Goal: Task Accomplishment & Management: Use online tool/utility

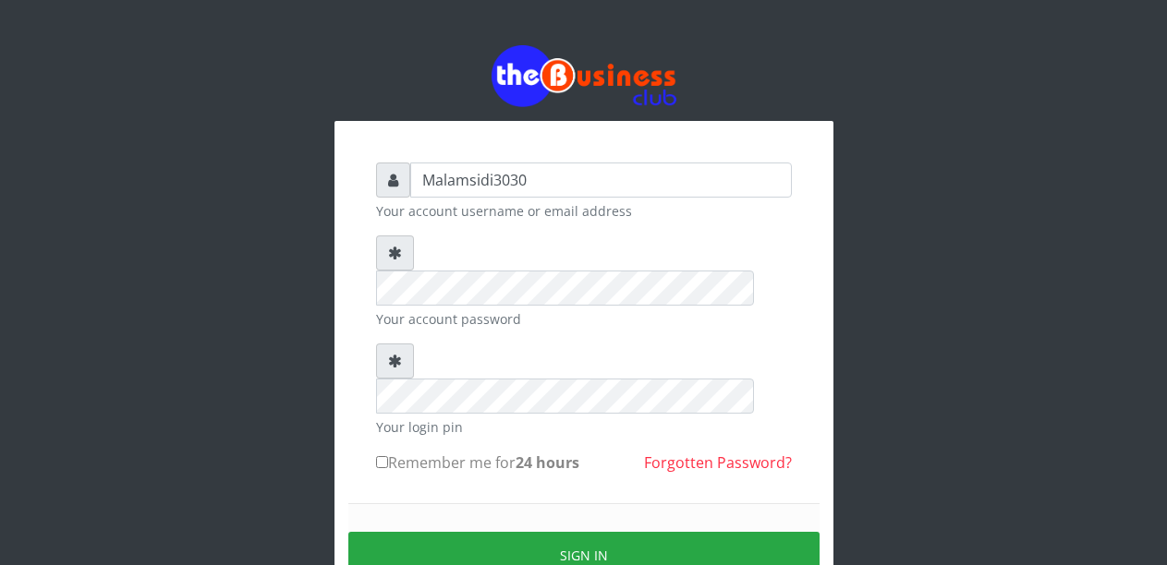
type input "Malamsidi3030"
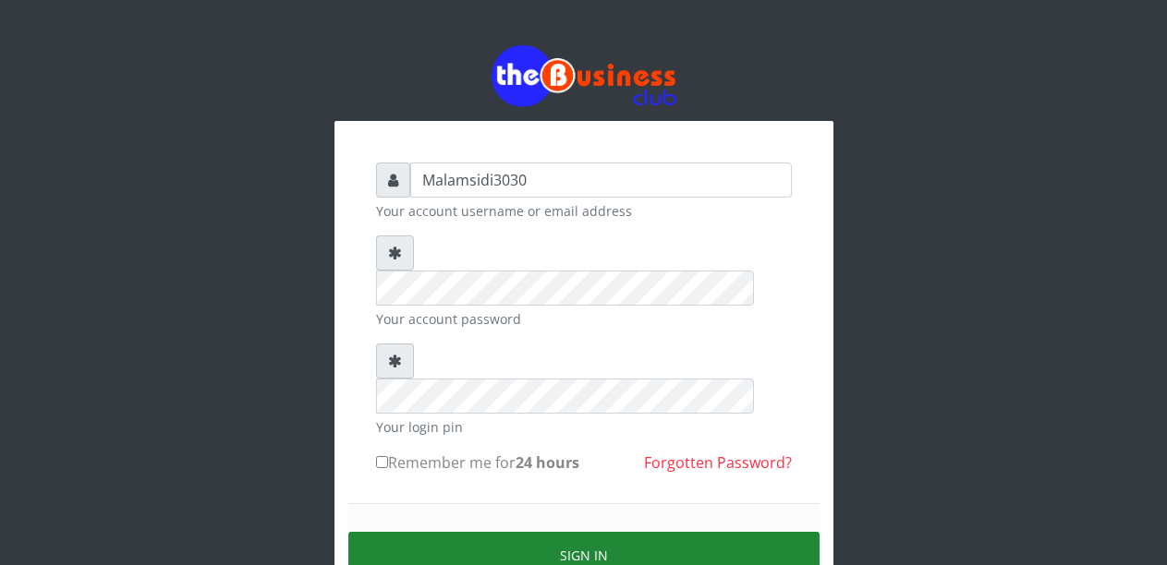
click at [546, 532] on button "Sign in" at bounding box center [583, 555] width 471 height 47
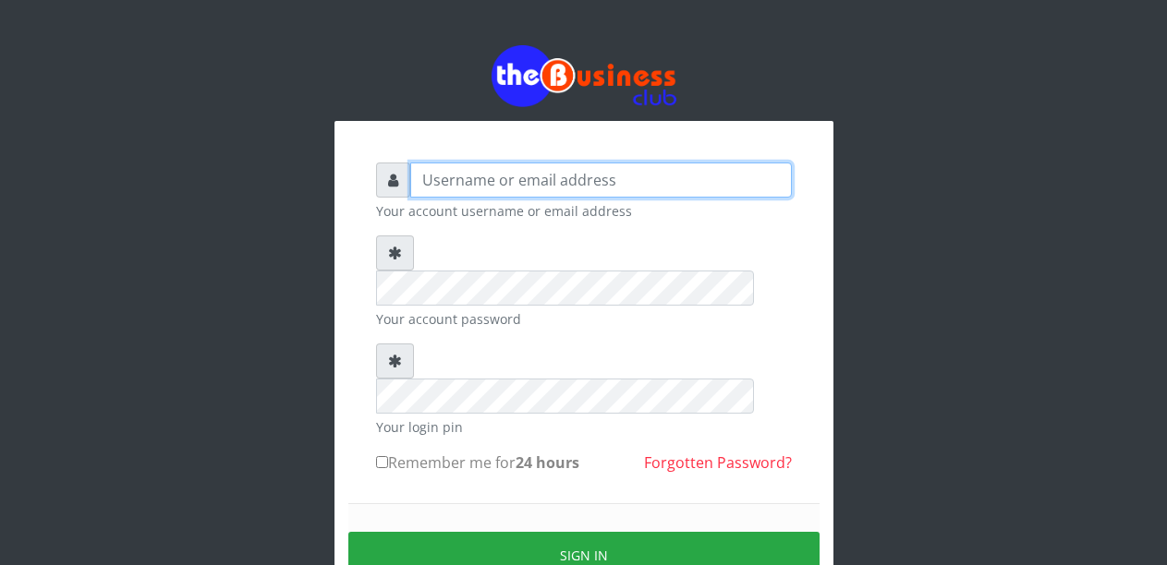
click at [490, 180] on input "text" at bounding box center [601, 180] width 382 height 35
type input "Malamsidi3030"
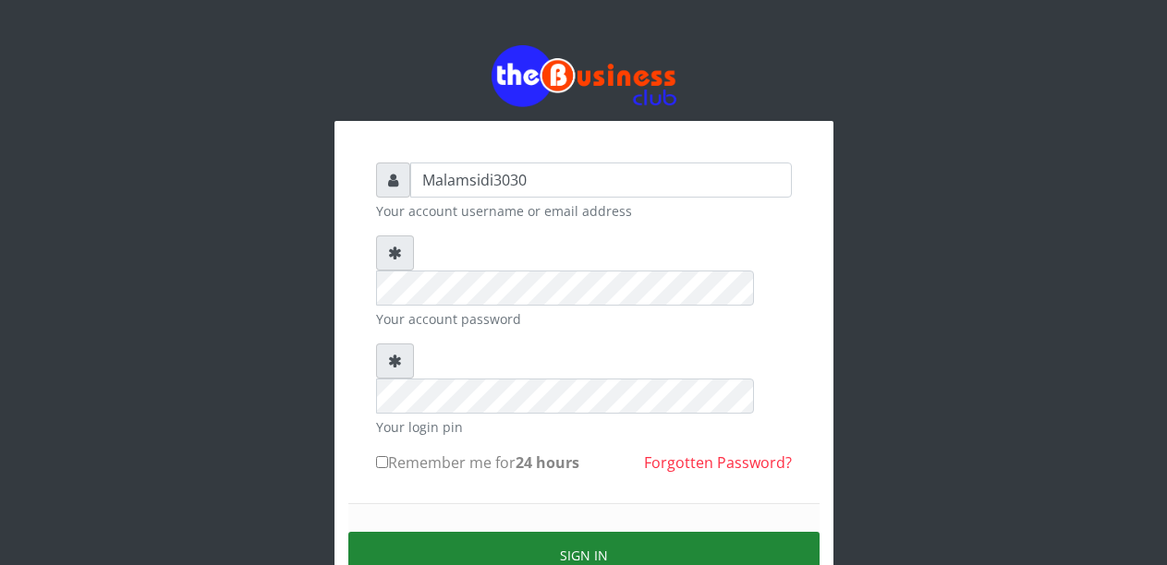
click at [553, 532] on button "Sign in" at bounding box center [583, 555] width 471 height 47
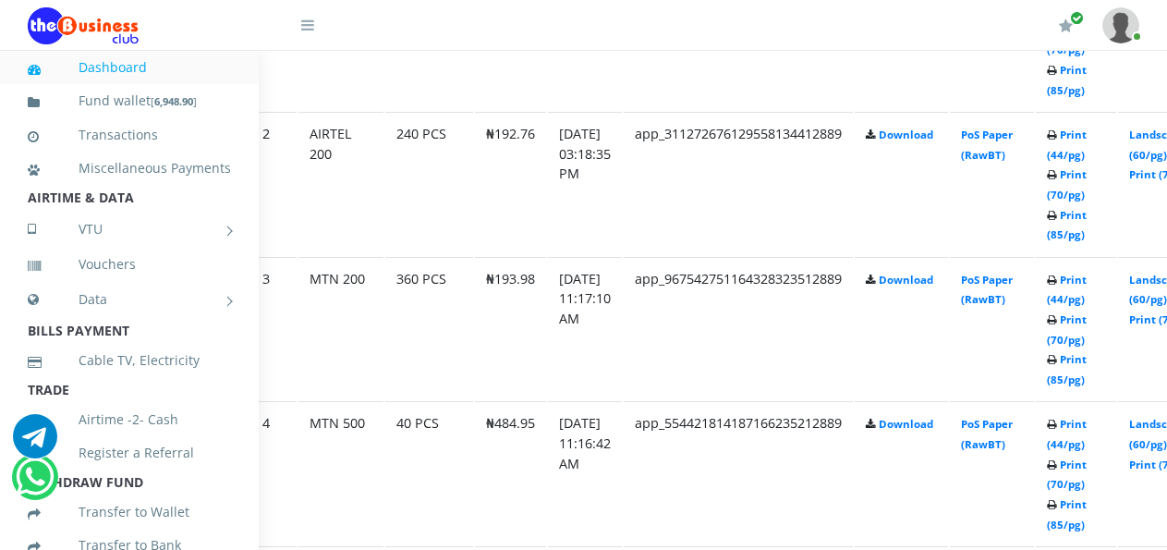
scroll to position [1201, 79]
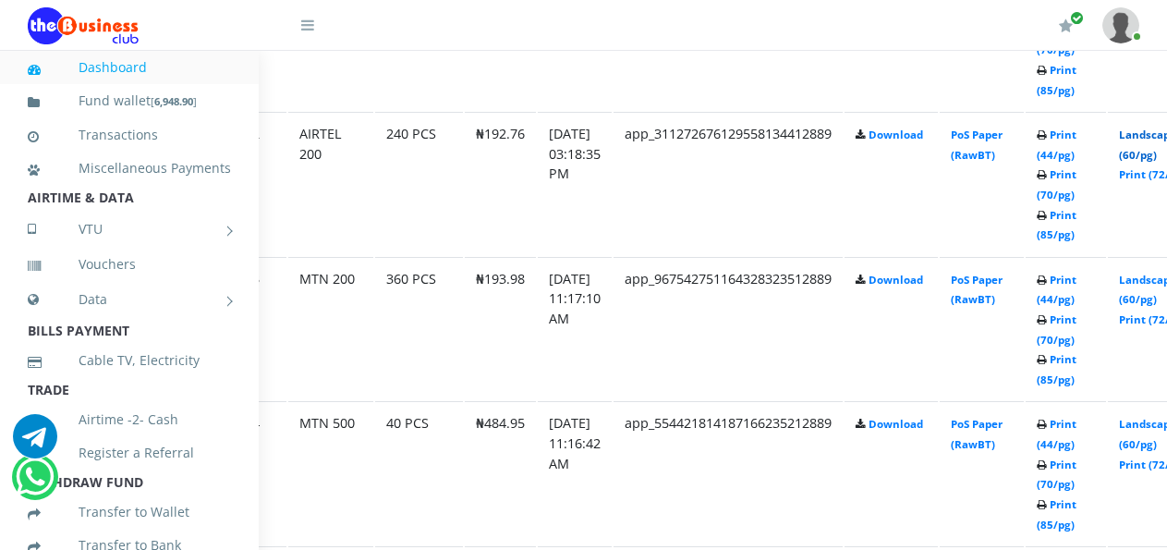
click at [1155, 137] on link "Landscape (60/pg)" at bounding box center [1147, 145] width 57 height 34
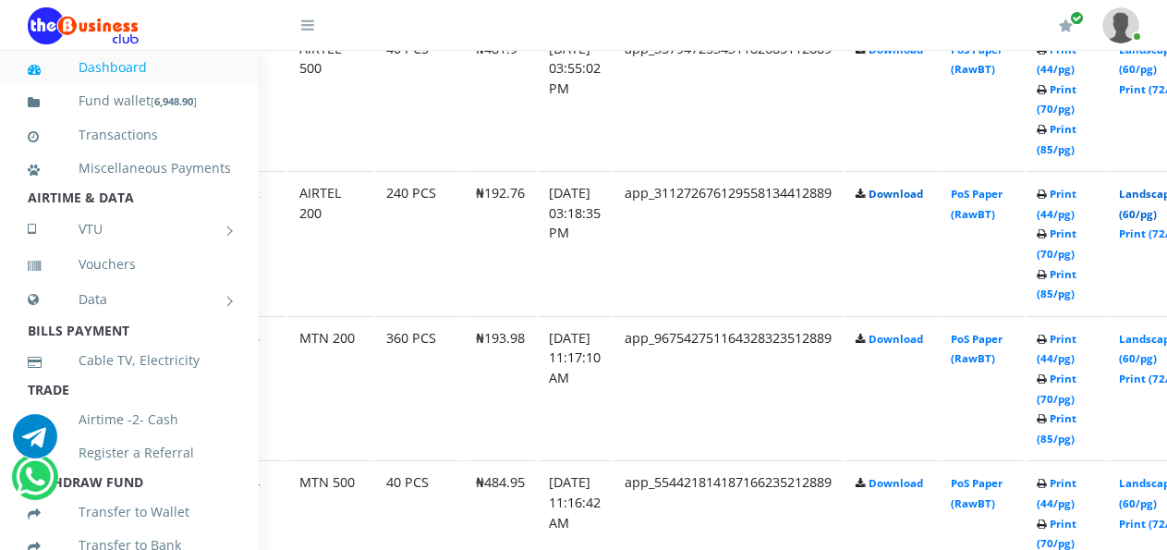
scroll to position [1109, 79]
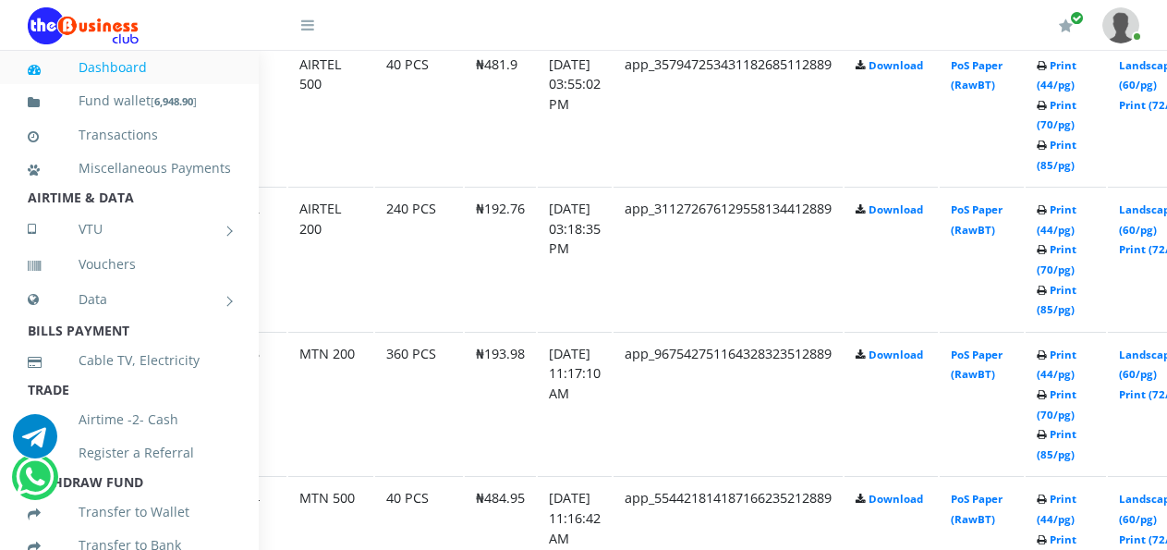
scroll to position [1109, 79]
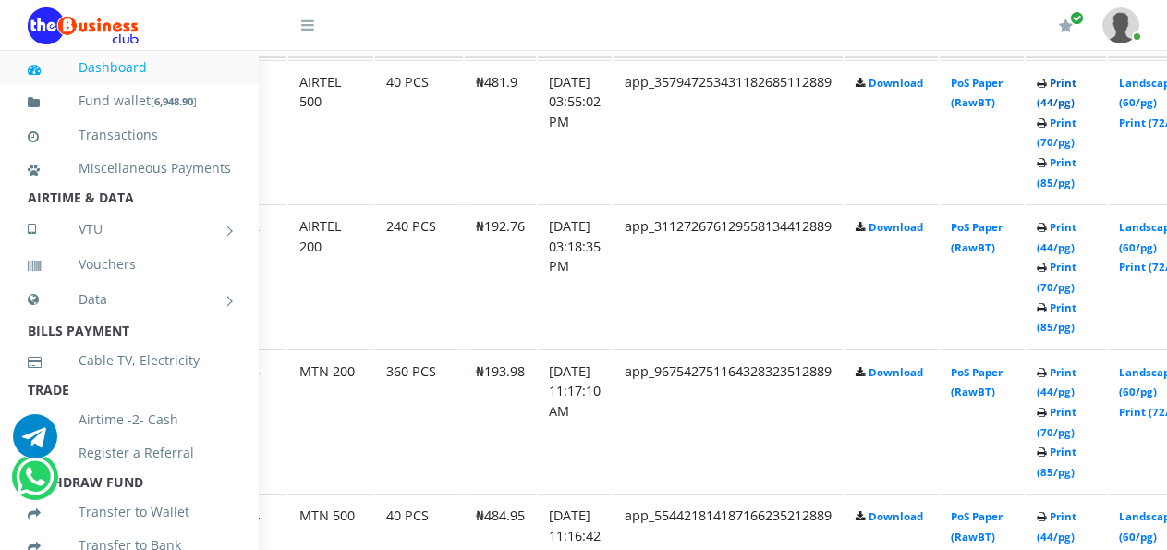
click at [1076, 81] on link "Print (44/pg)" at bounding box center [1057, 93] width 40 height 34
